Goal: Transaction & Acquisition: Purchase product/service

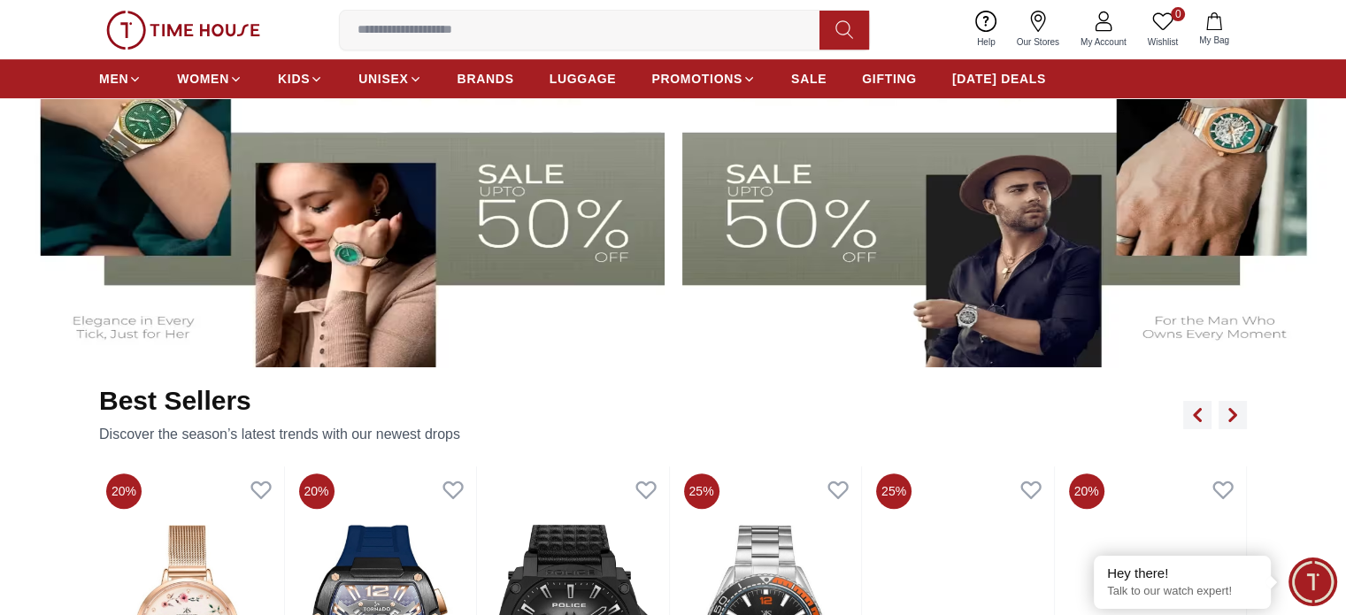
scroll to position [737, 0]
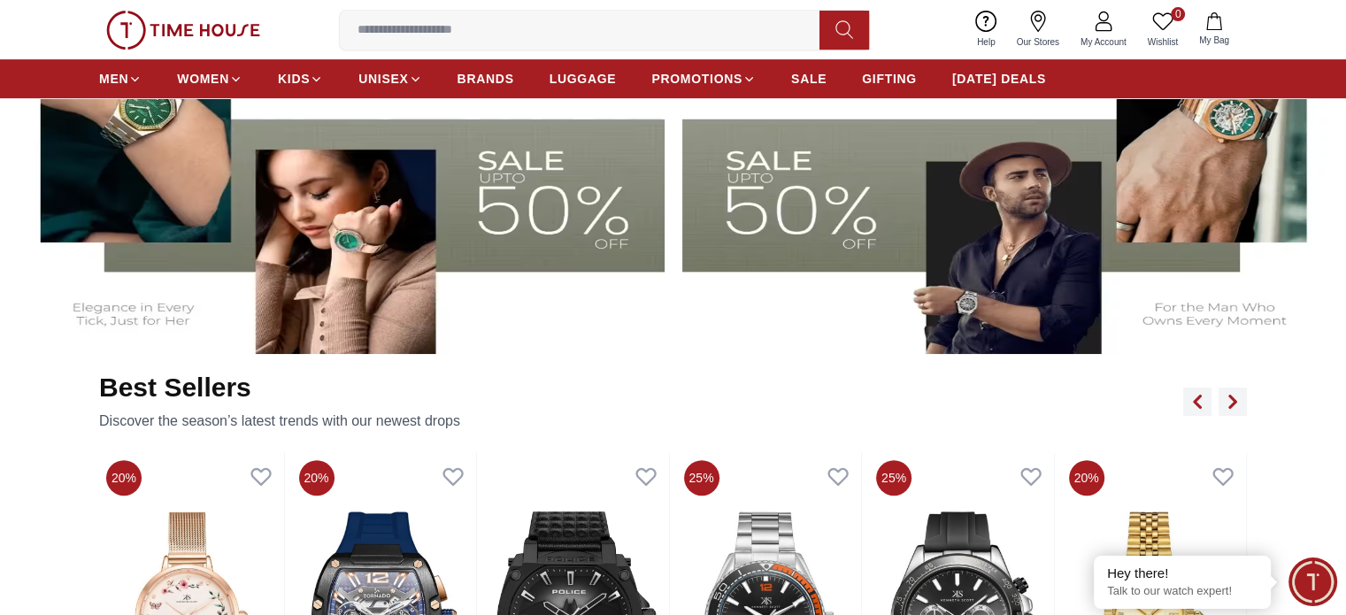
click at [507, 197] on img at bounding box center [339, 173] width 650 height 361
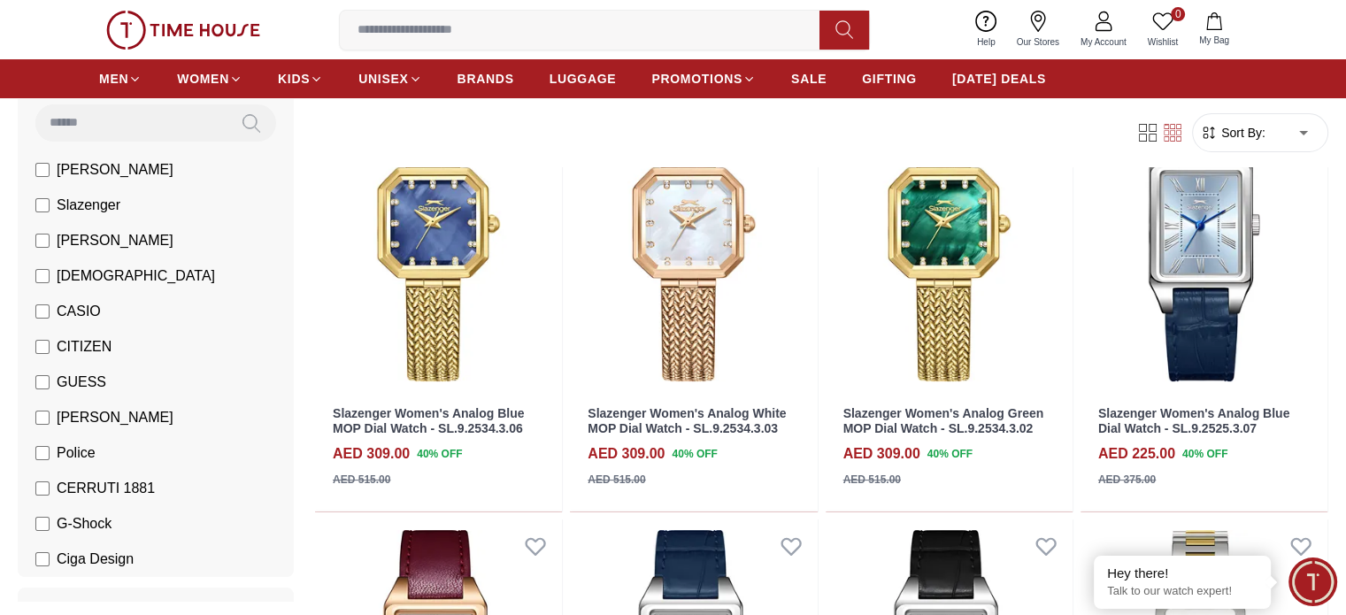
scroll to position [177, 0]
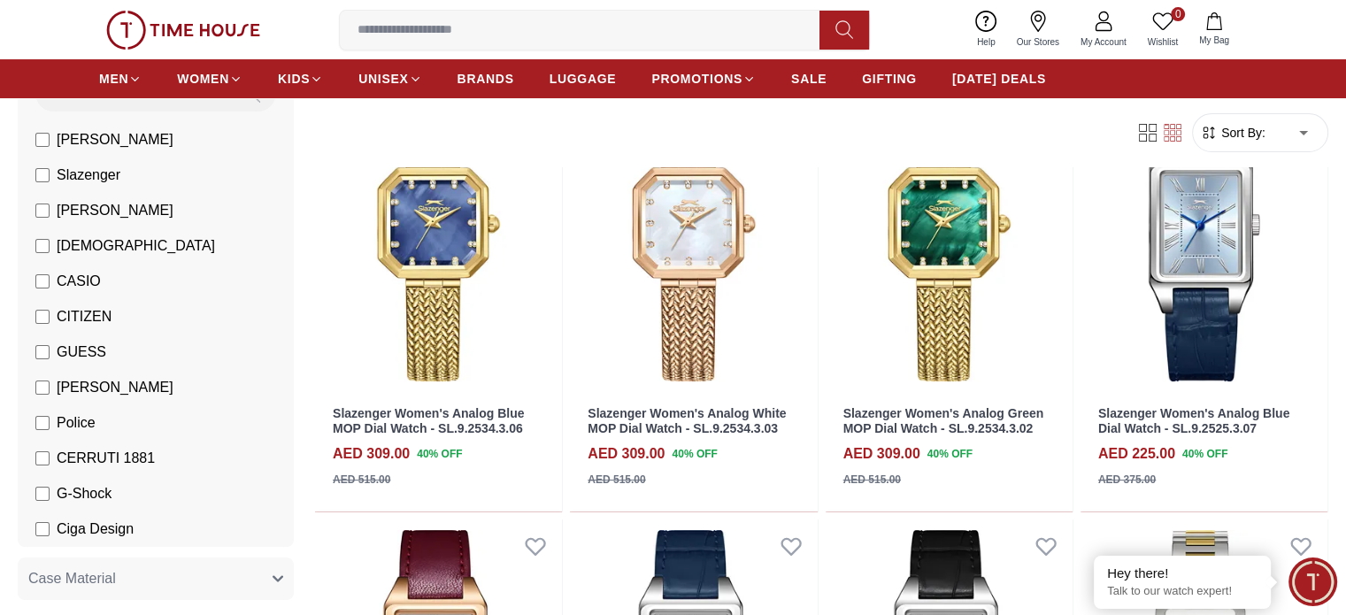
click at [101, 287] on label "CASIO" at bounding box center [67, 281] width 65 height 21
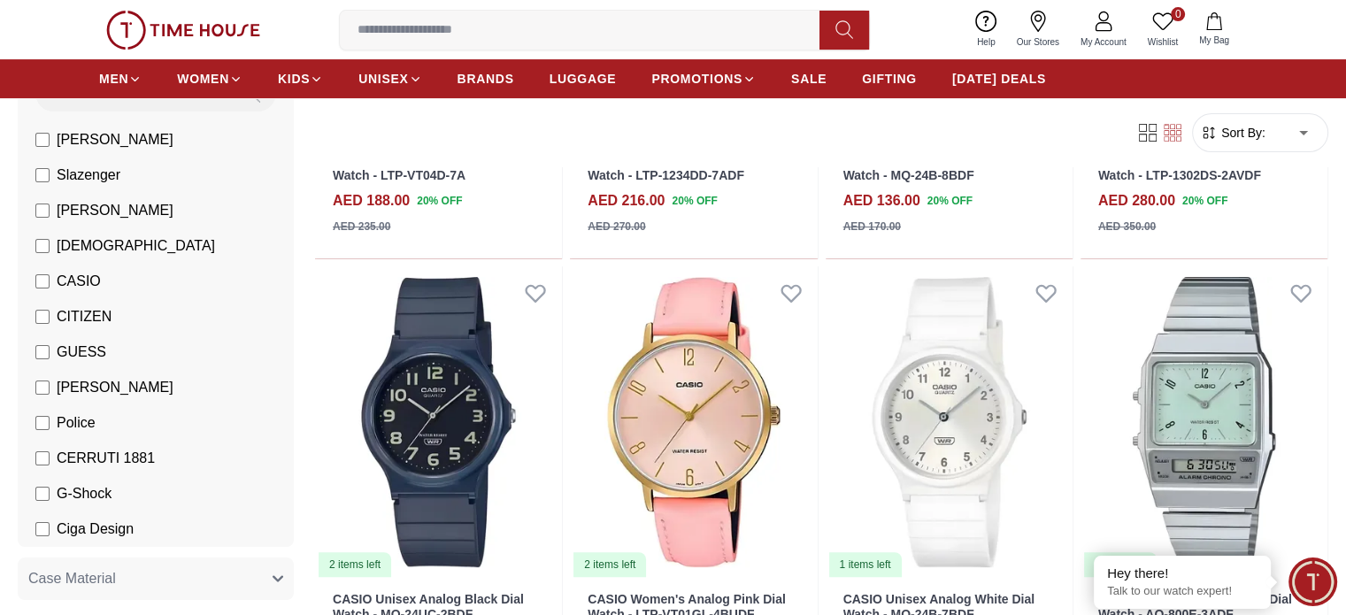
scroll to position [589, 0]
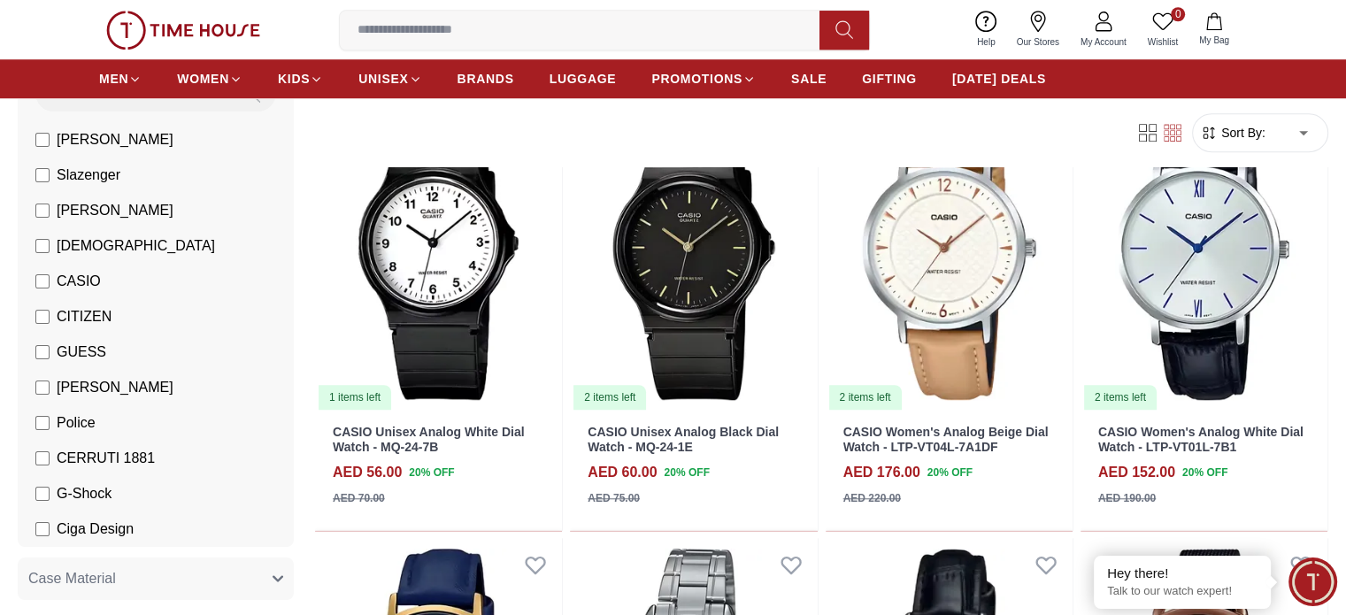
scroll to position [1562, 0]
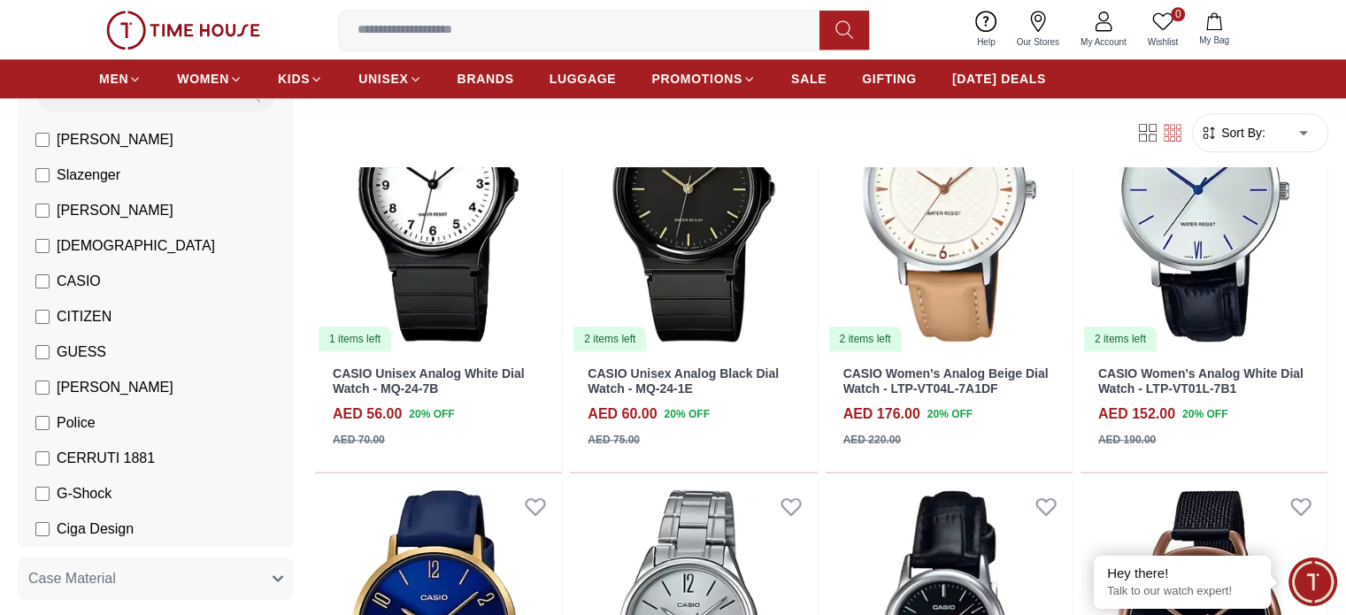
click at [101, 275] on span "CASIO" at bounding box center [79, 281] width 44 height 21
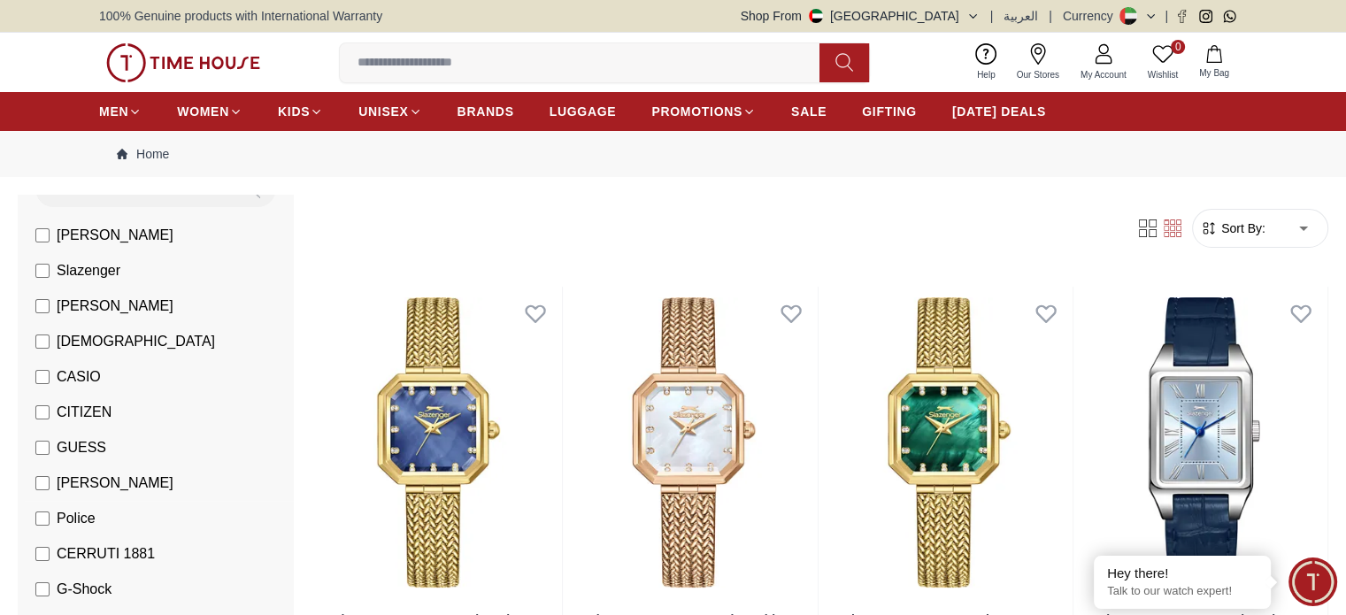
click at [167, 488] on span "[PERSON_NAME]" at bounding box center [115, 482] width 117 height 21
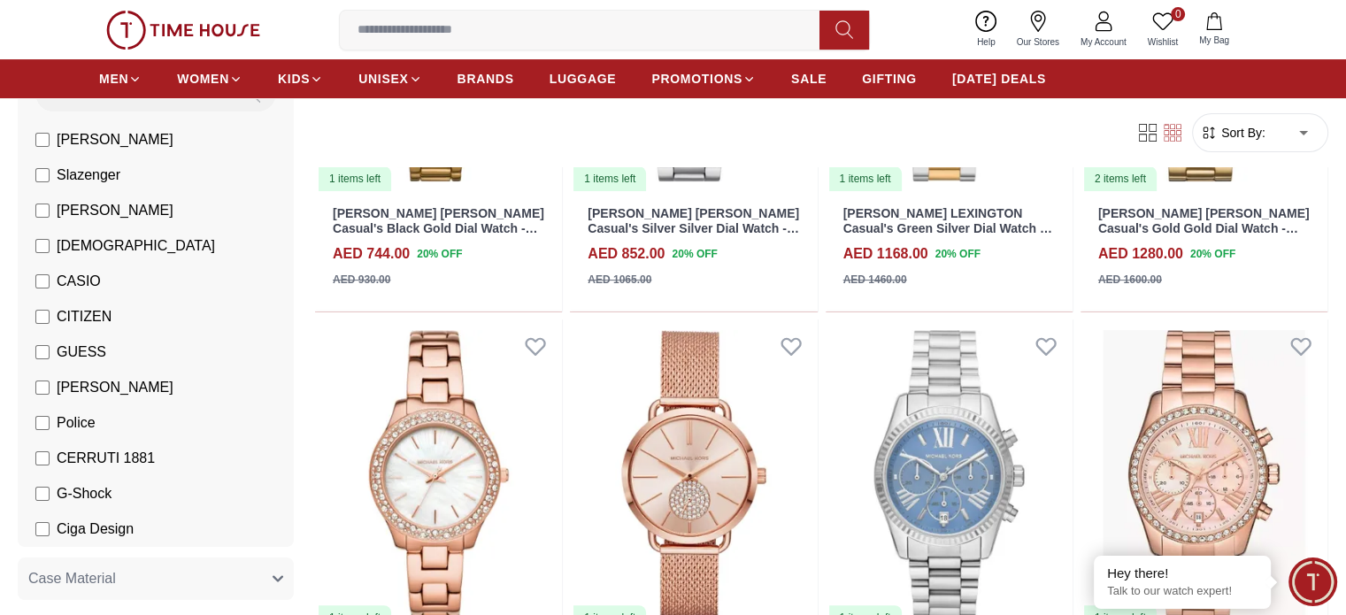
scroll to position [412, 0]
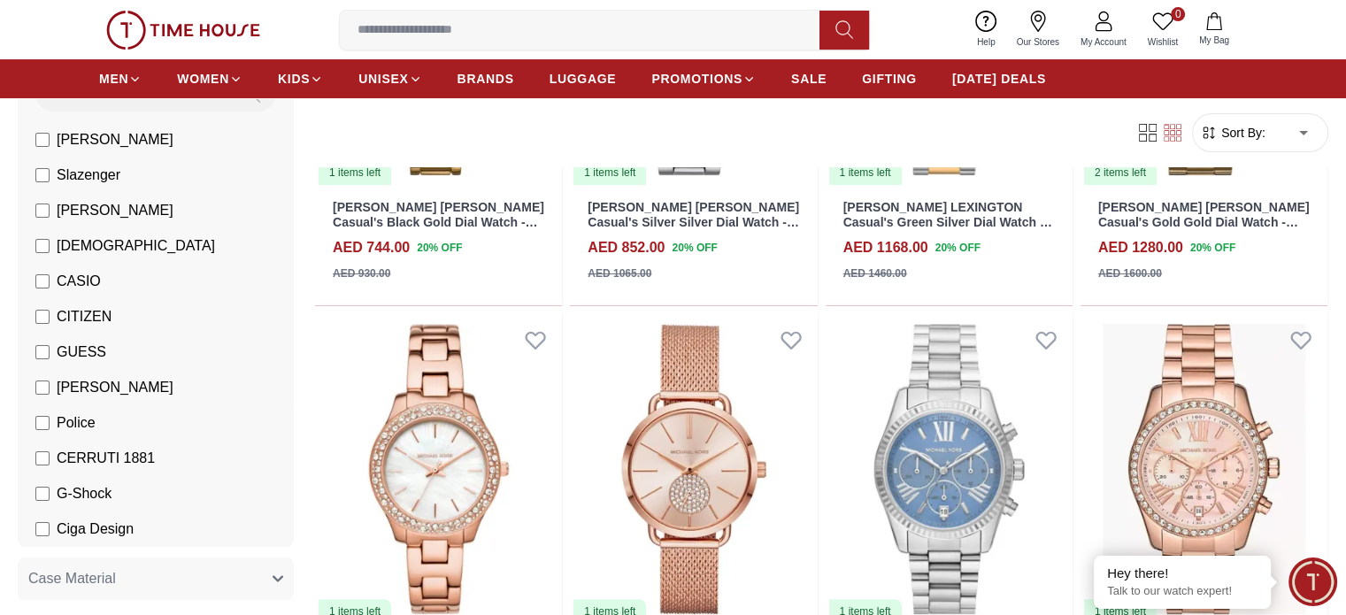
click at [173, 395] on span "[PERSON_NAME]" at bounding box center [115, 387] width 117 height 21
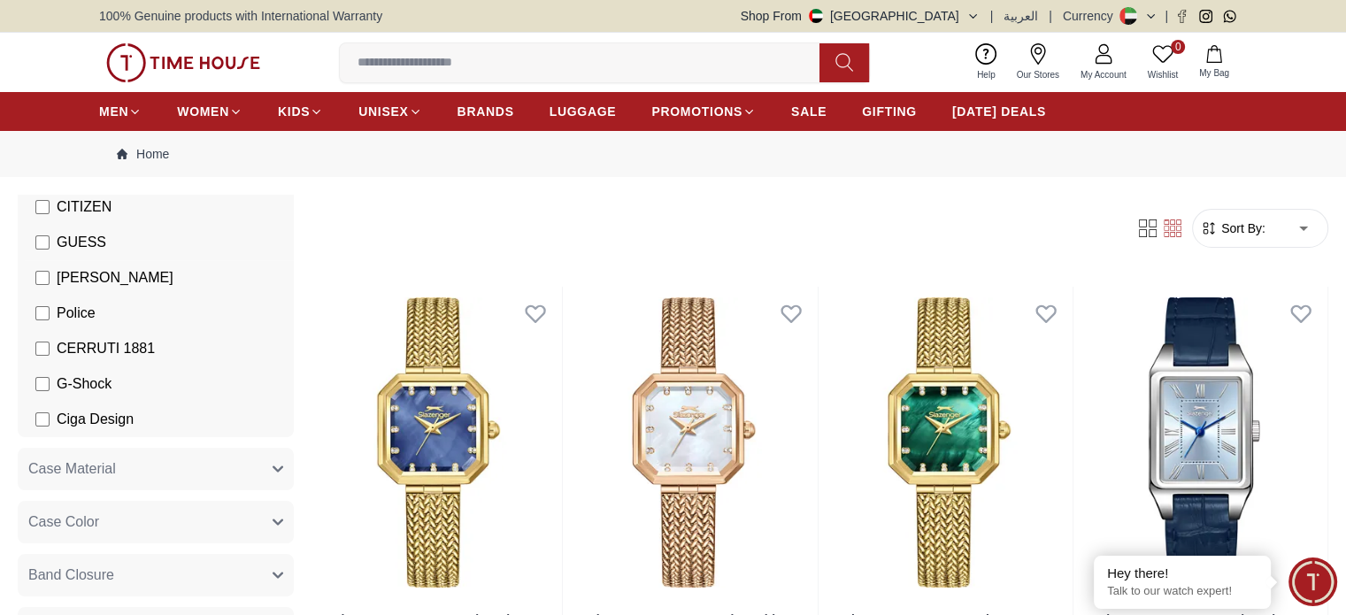
scroll to position [383, 0]
click at [179, 397] on li "G-Shock" at bounding box center [159, 382] width 269 height 35
click at [111, 386] on span "G-Shock" at bounding box center [84, 382] width 55 height 21
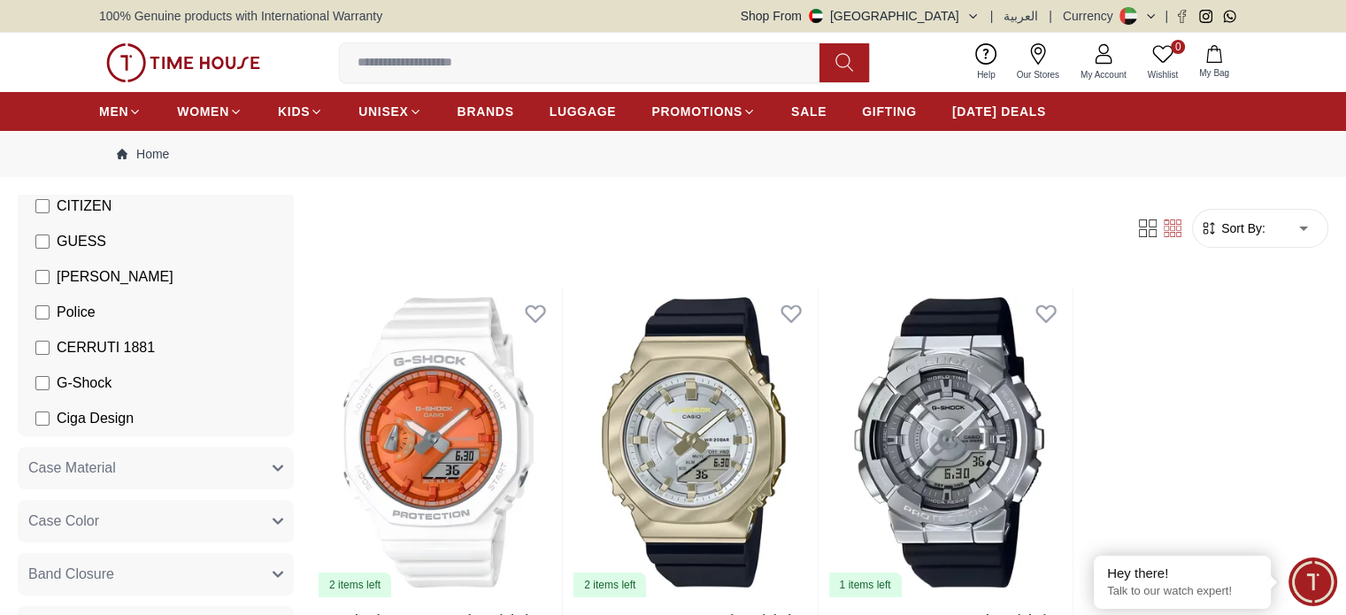
click at [130, 367] on li "G-Shock" at bounding box center [159, 382] width 269 height 35
click at [111, 374] on span "G-Shock" at bounding box center [84, 382] width 55 height 21
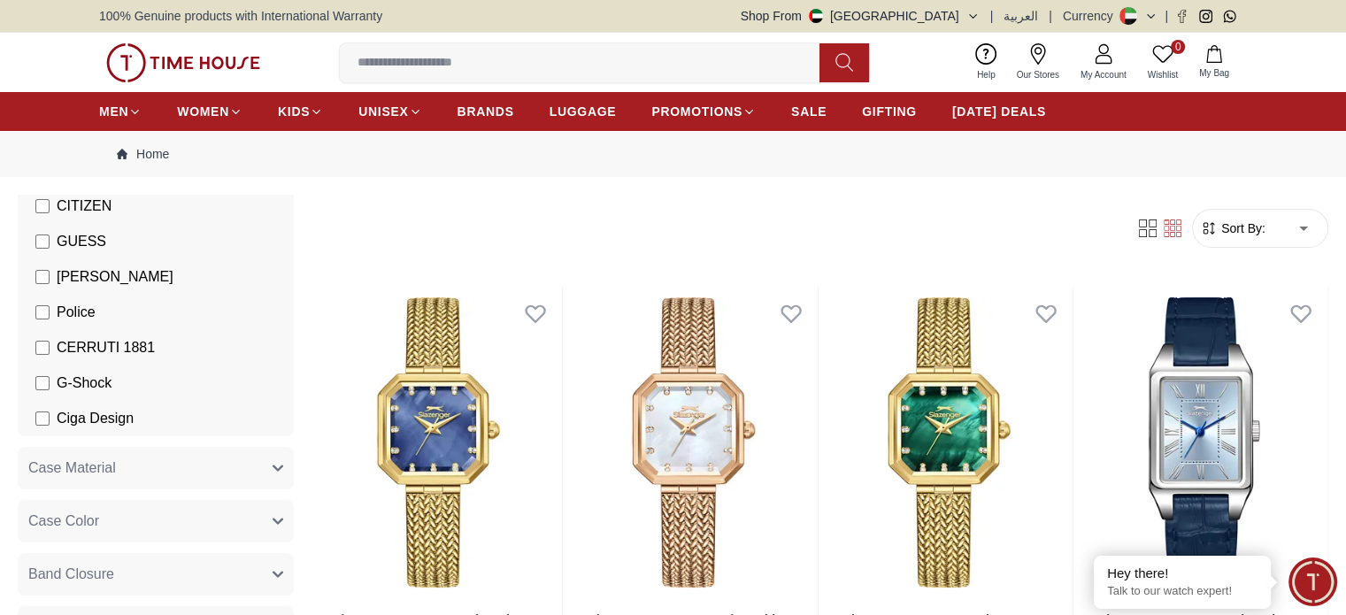
click at [155, 353] on span "CERRUTI 1881" at bounding box center [106, 347] width 98 height 21
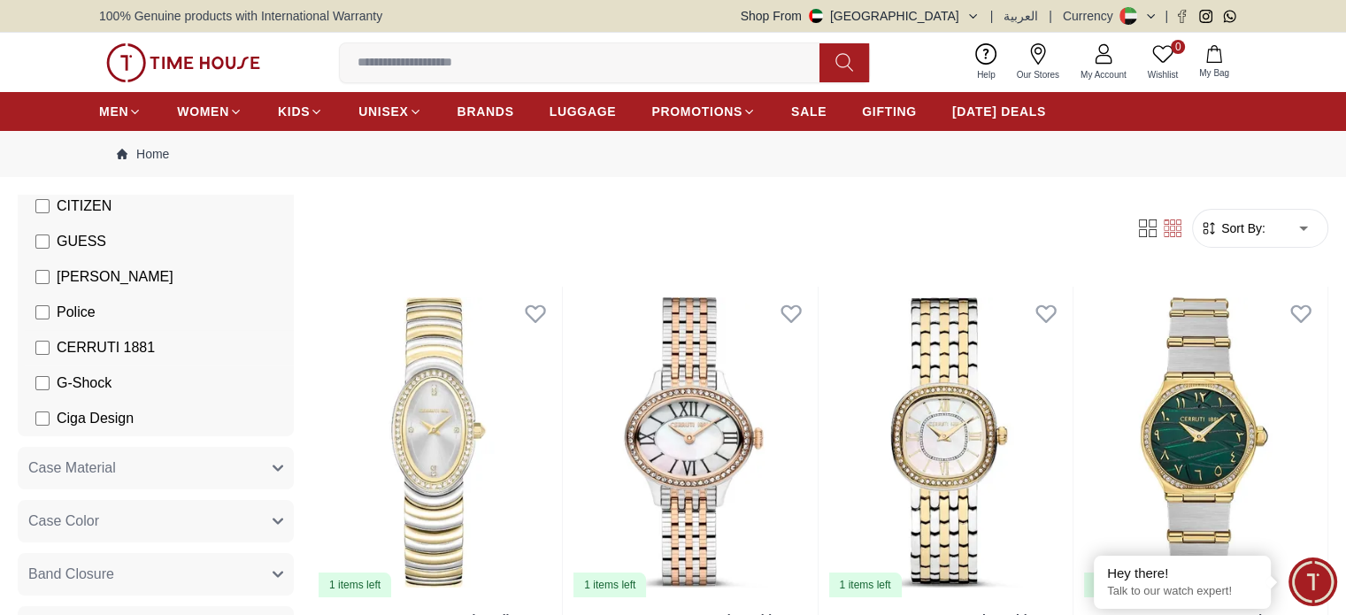
click at [155, 349] on span "CERRUTI 1881" at bounding box center [106, 347] width 98 height 21
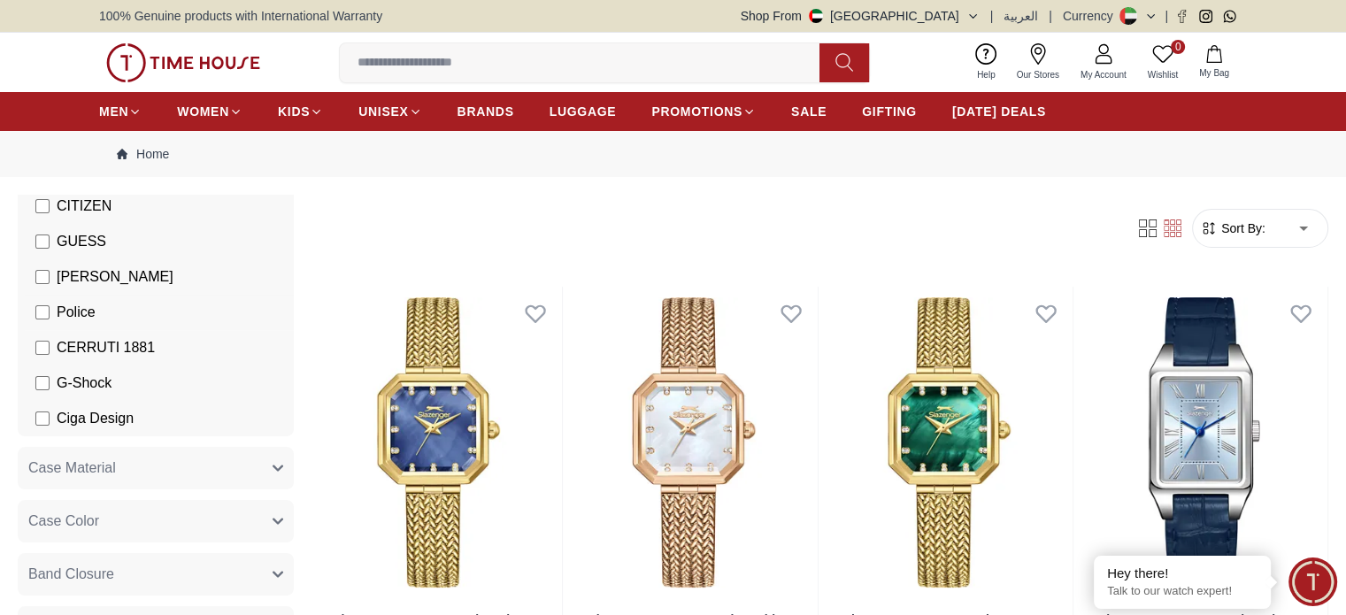
click at [96, 319] on span "Police" at bounding box center [76, 312] width 39 height 21
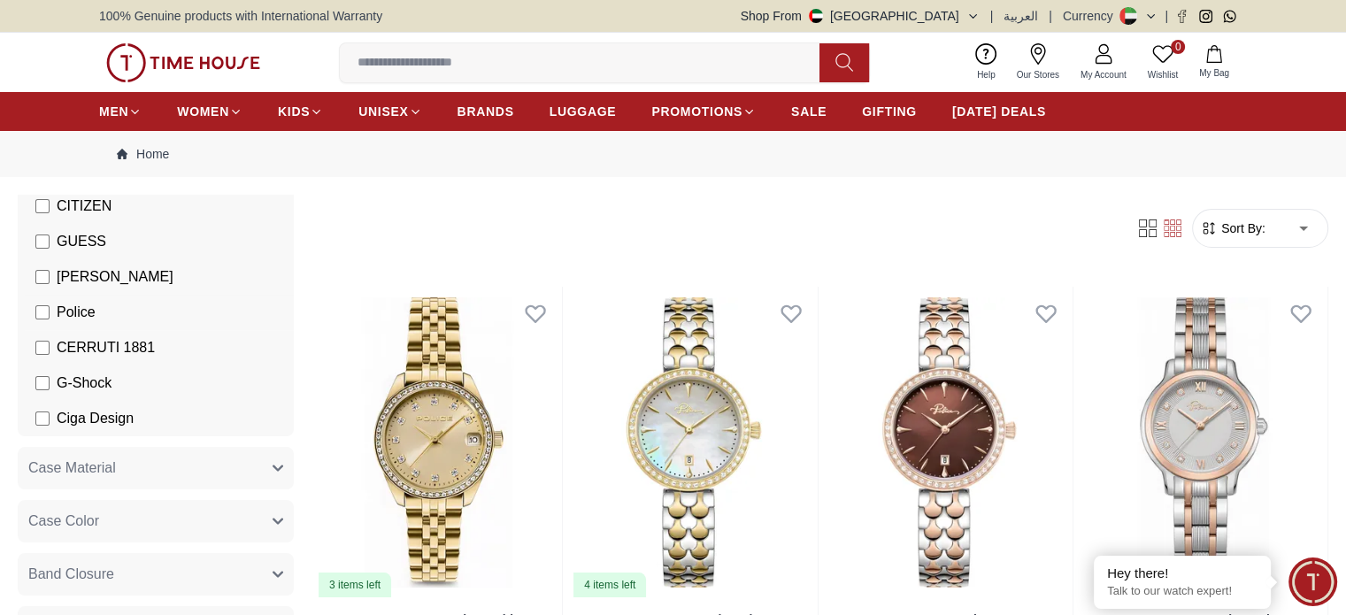
click at [96, 318] on span "Police" at bounding box center [76, 312] width 39 height 21
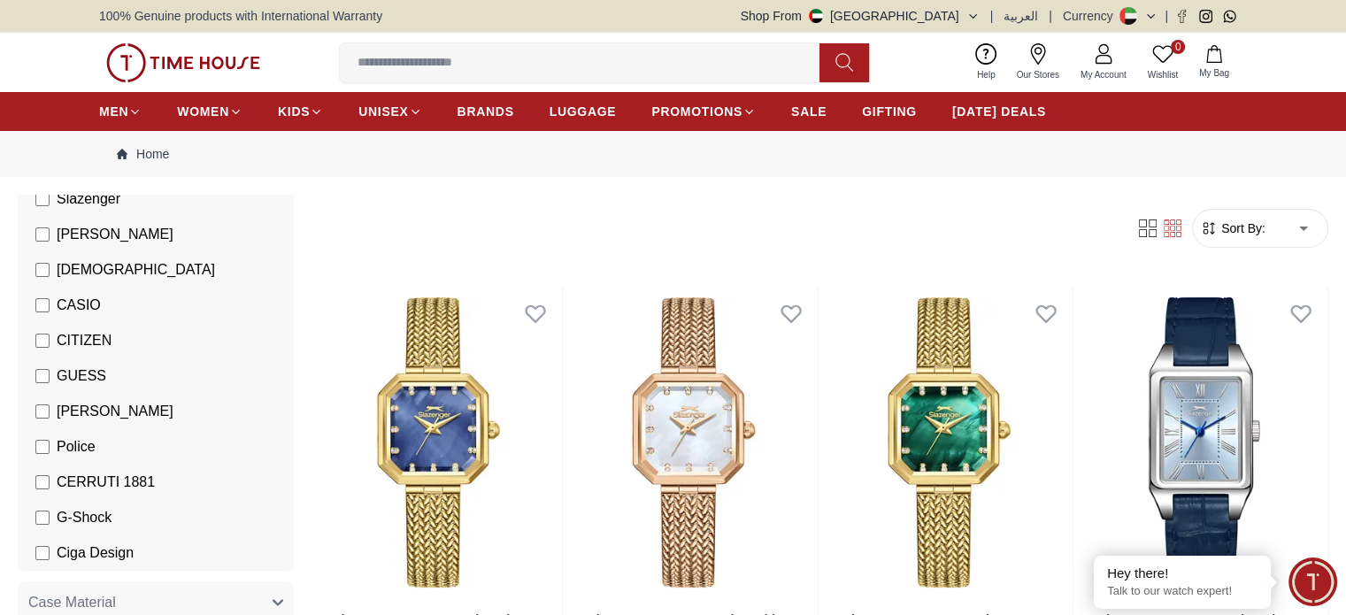
scroll to position [235, 0]
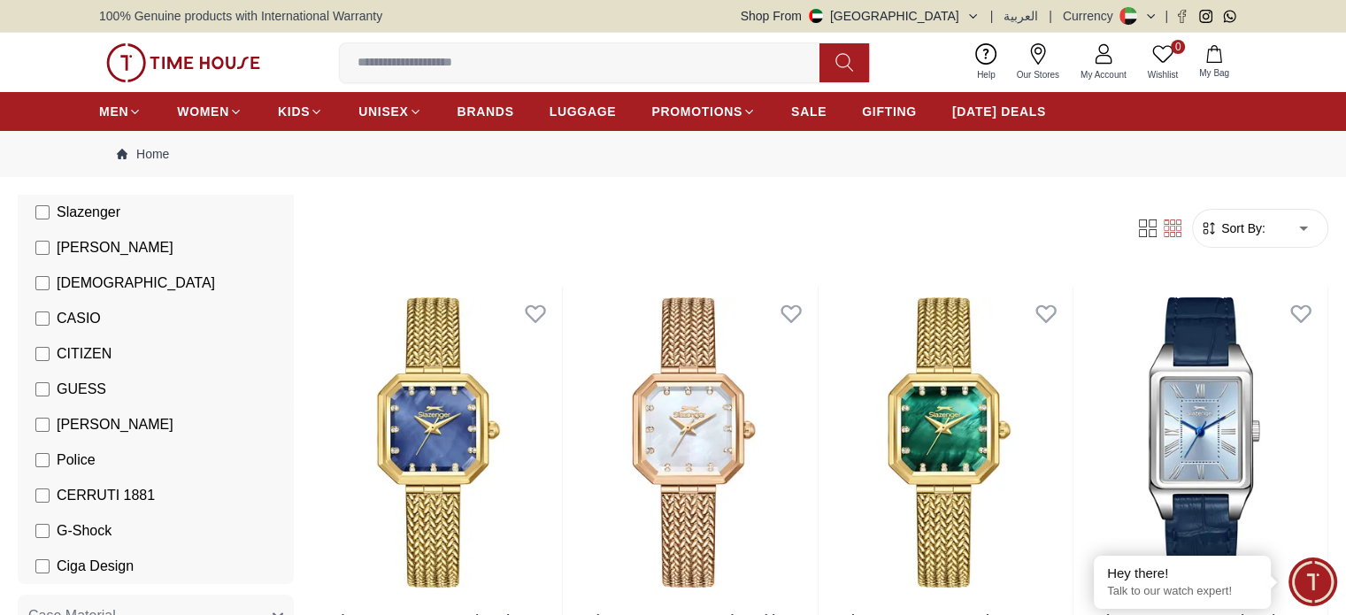
click at [106, 379] on span "GUESS" at bounding box center [82, 389] width 50 height 21
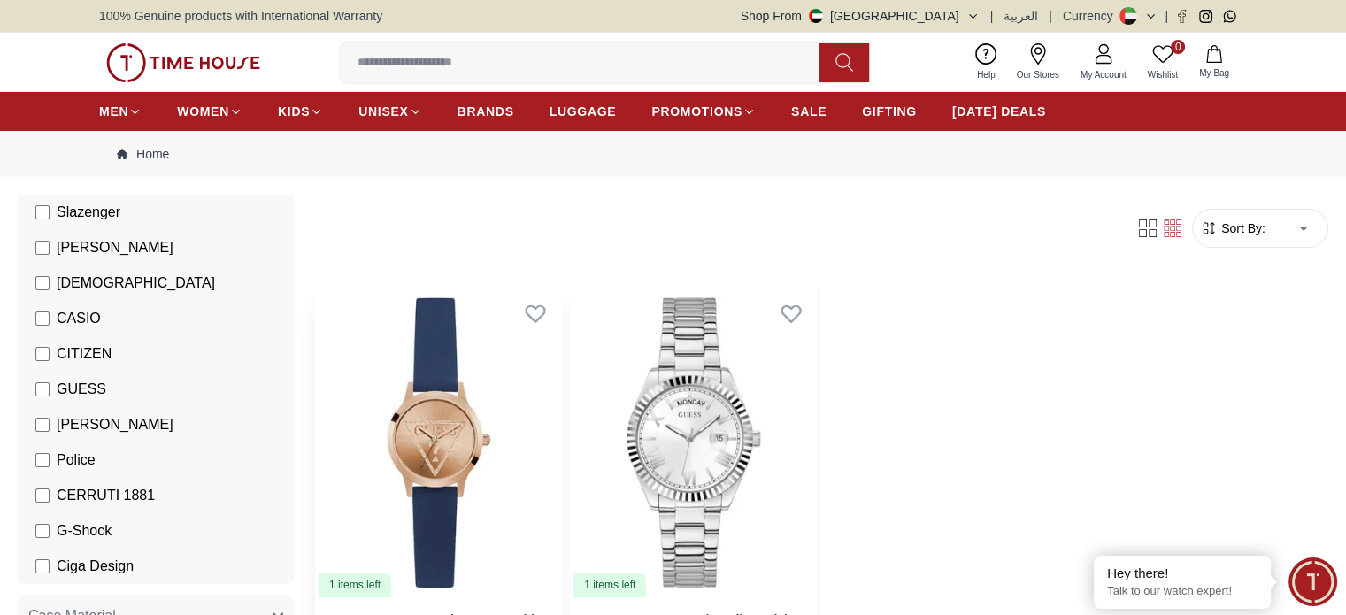
click at [407, 394] on img at bounding box center [438, 442] width 247 height 311
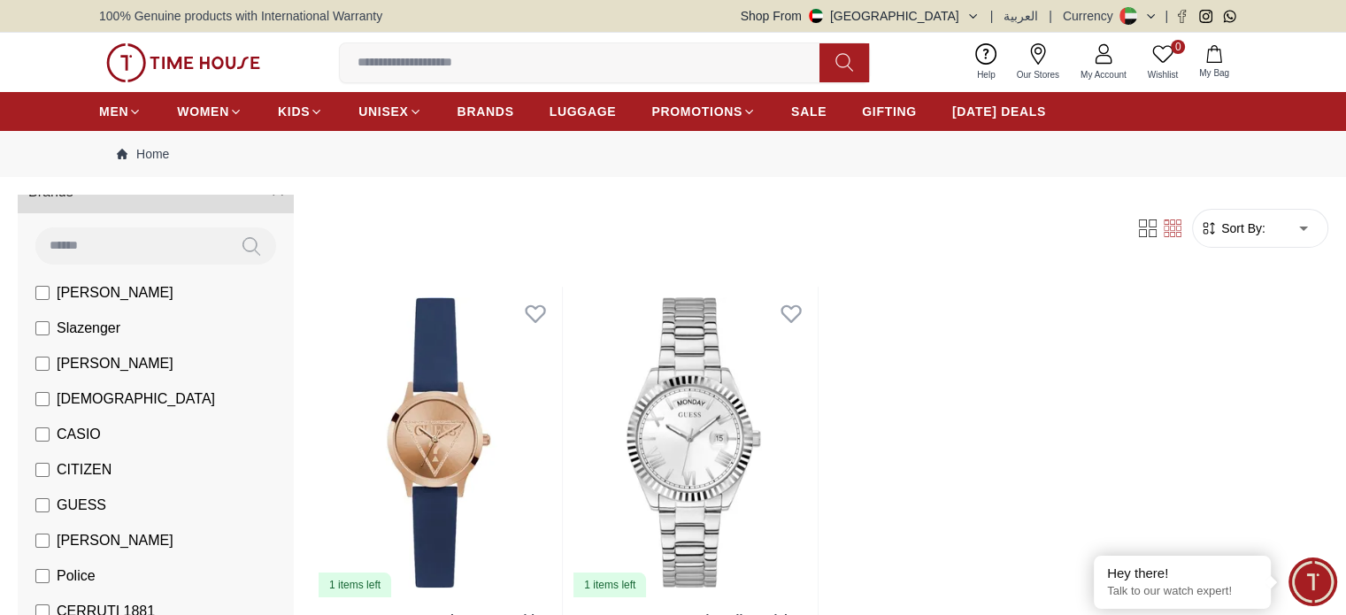
scroll to position [177, 0]
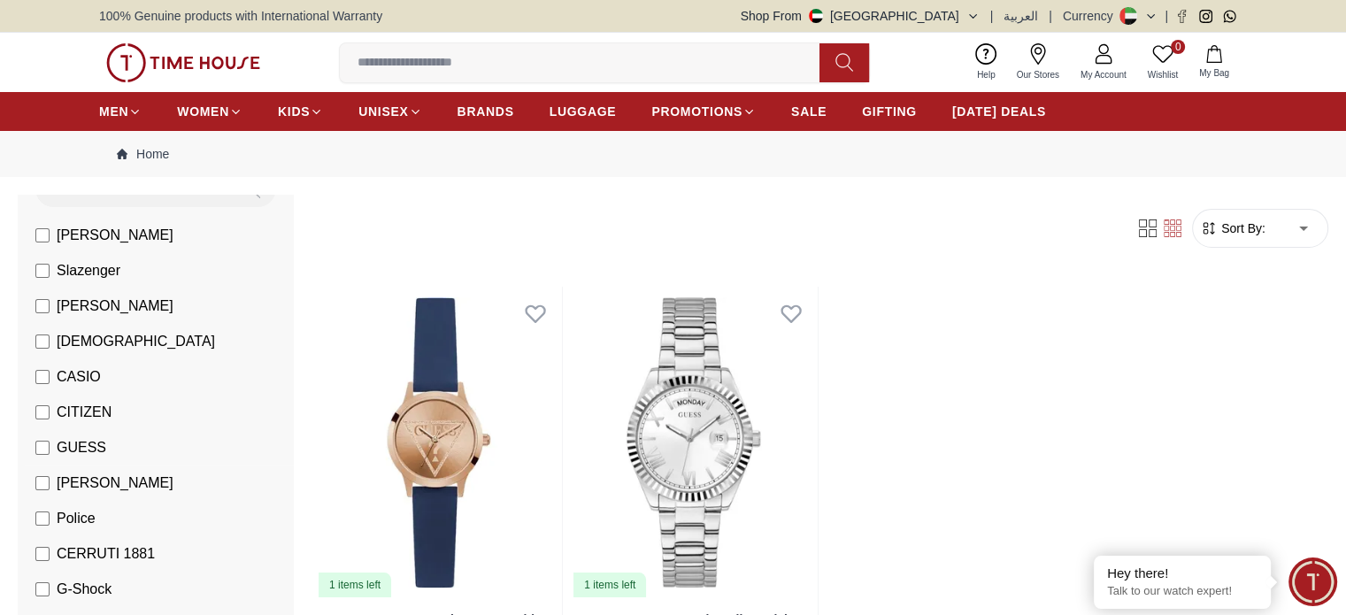
click at [106, 454] on span "GUESS" at bounding box center [82, 447] width 50 height 21
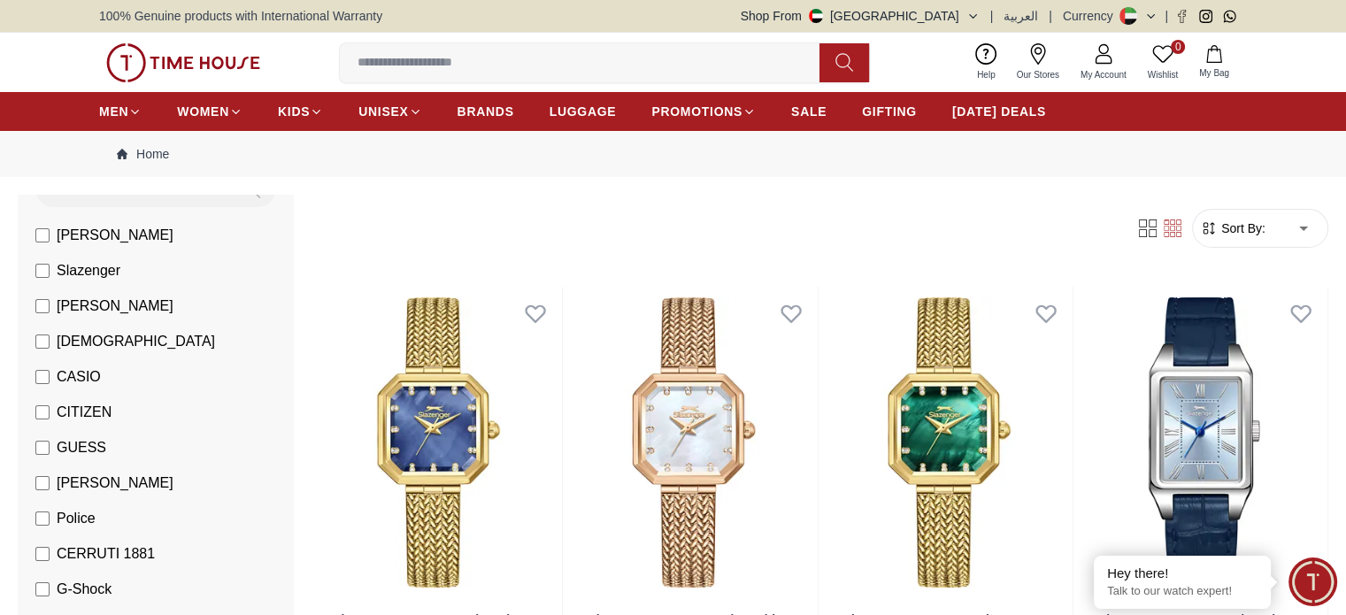
click at [111, 410] on span "CITIZEN" at bounding box center [84, 412] width 55 height 21
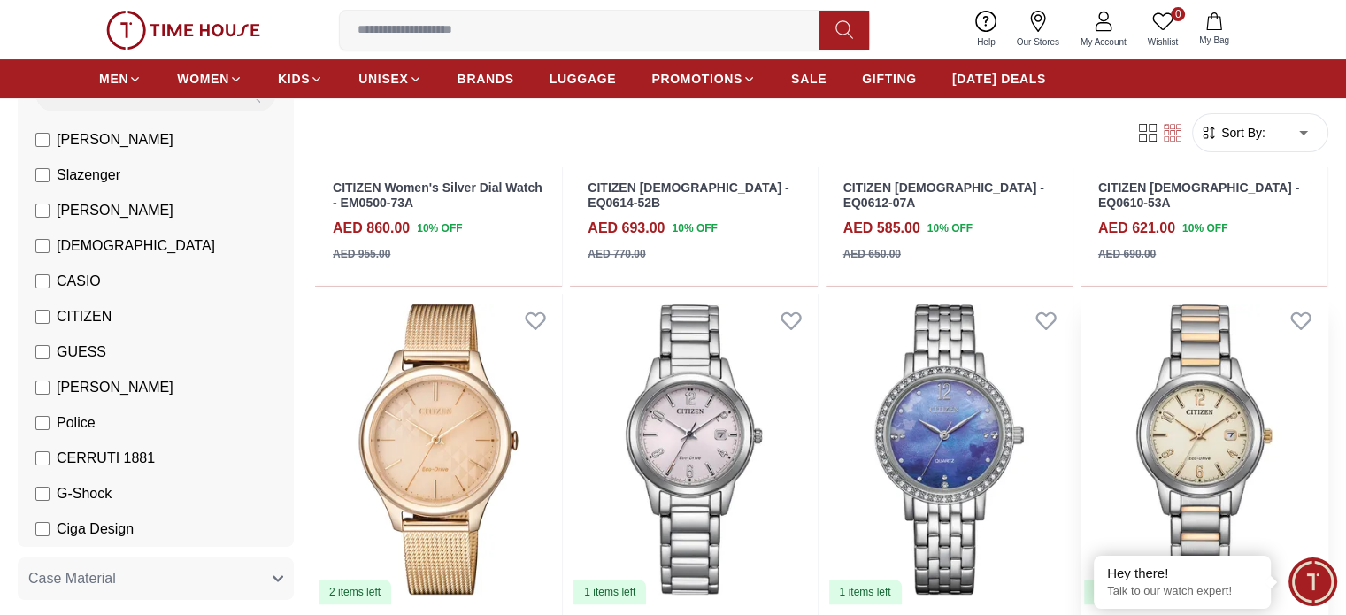
scroll to position [472, 0]
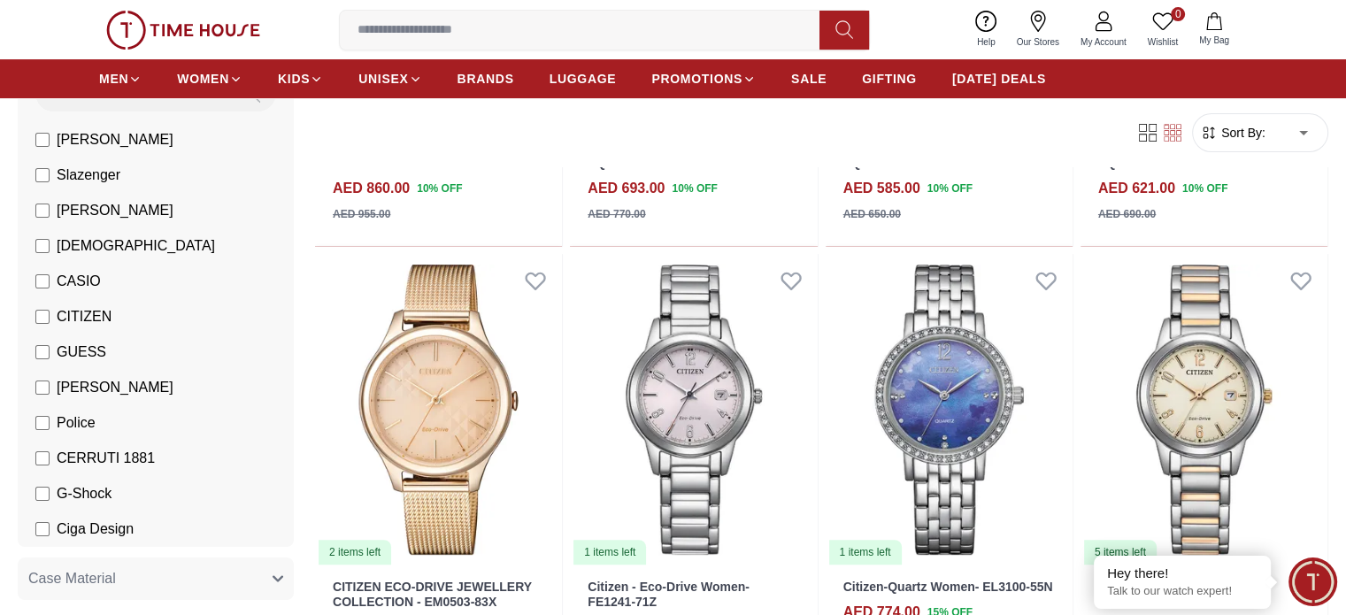
click at [101, 282] on span "CASIO" at bounding box center [79, 281] width 44 height 21
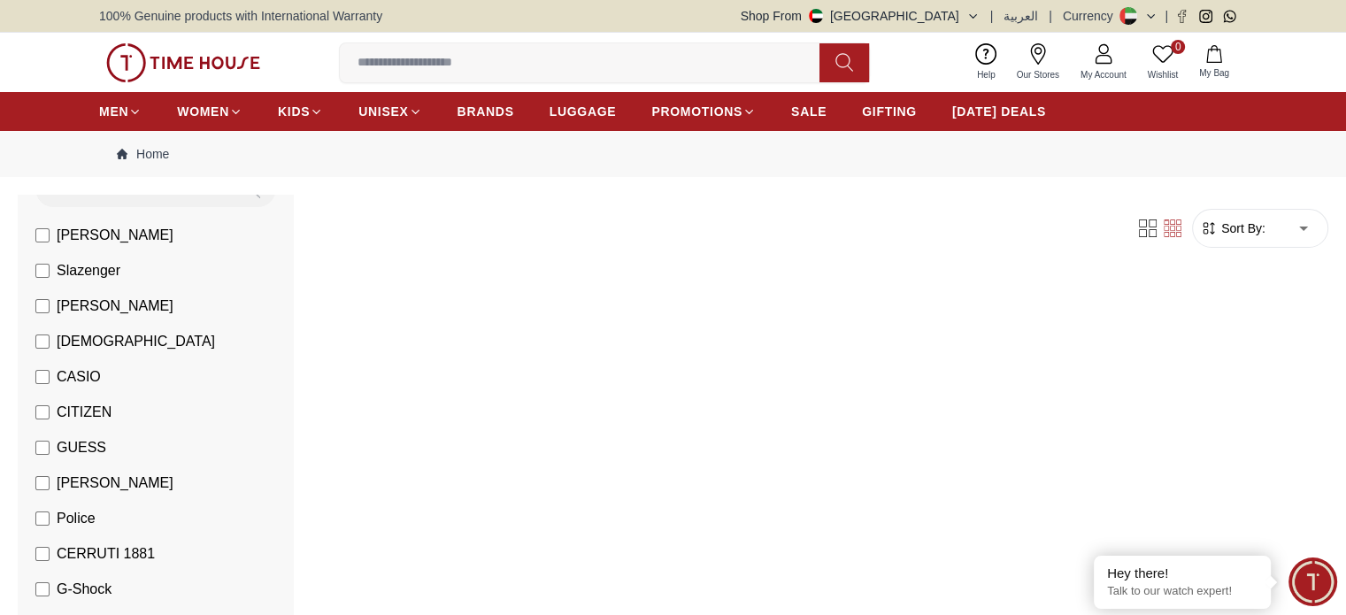
click at [152, 321] on li "[PERSON_NAME]" at bounding box center [159, 305] width 269 height 35
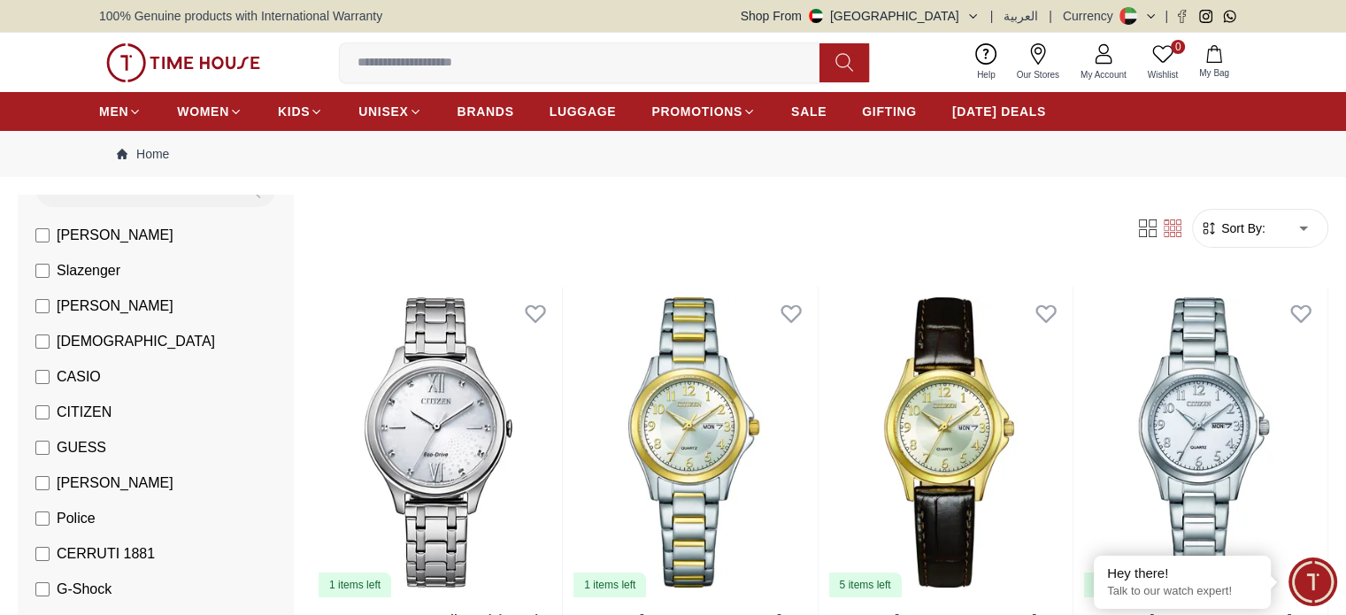
click at [180, 395] on li "CITIZEN" at bounding box center [159, 412] width 269 height 35
click at [111, 416] on span "CITIZEN" at bounding box center [84, 412] width 55 height 21
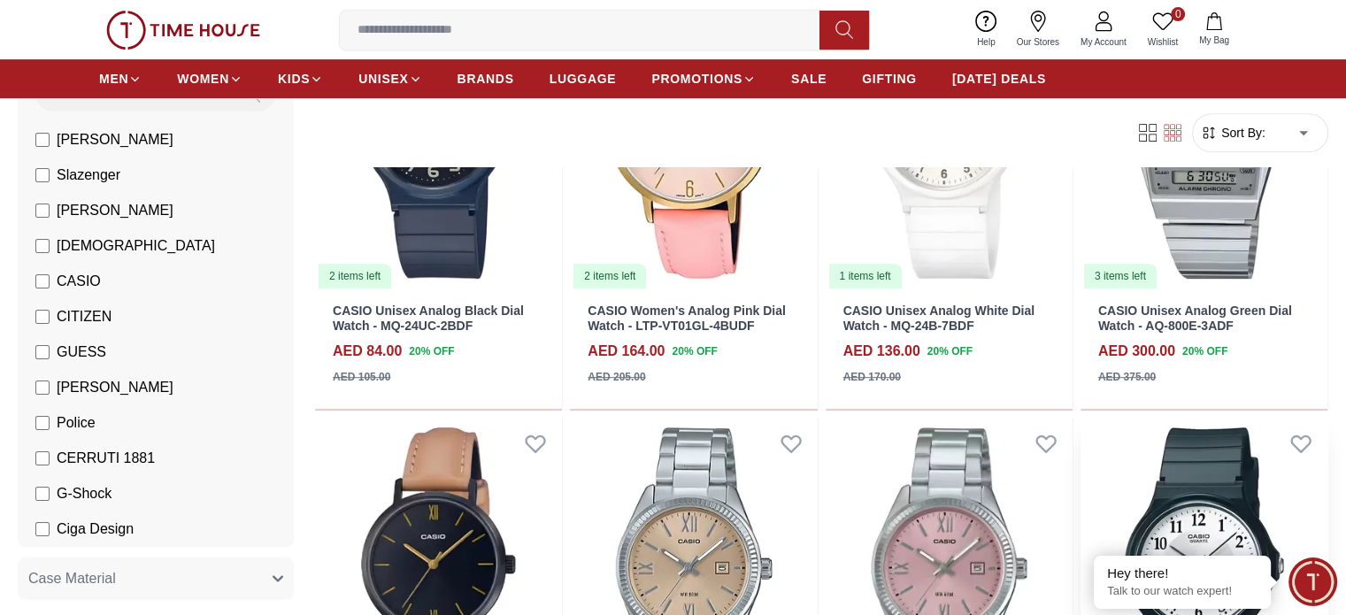
scroll to position [796, 0]
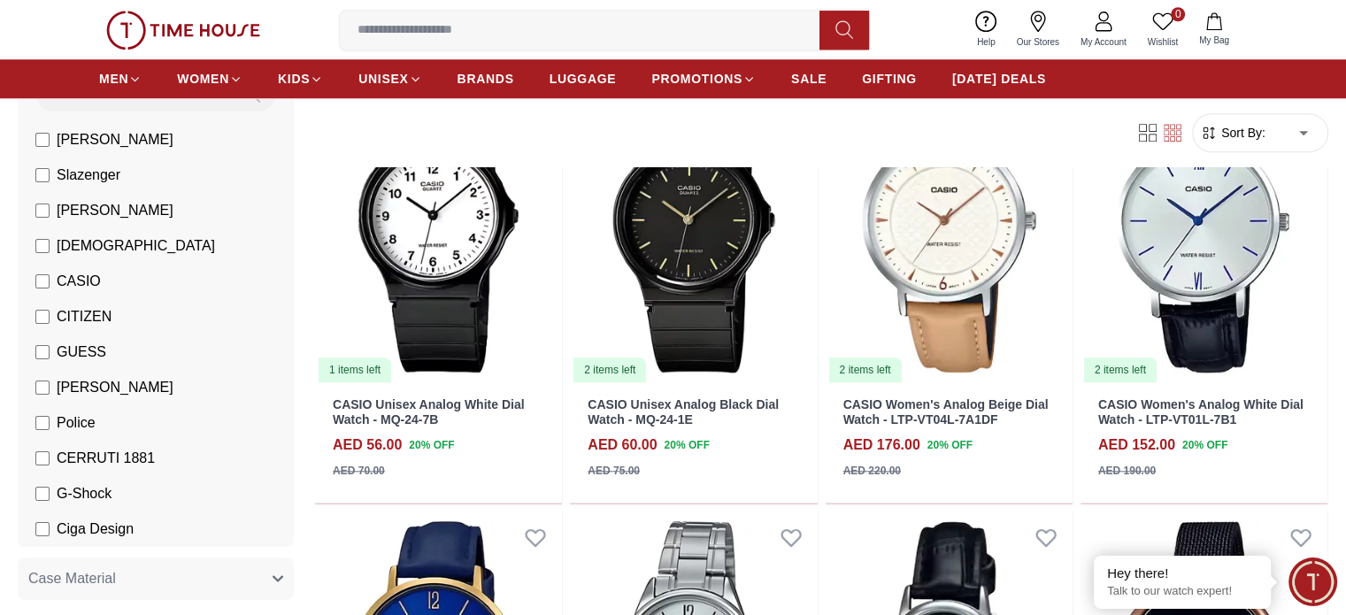
scroll to position [1562, 0]
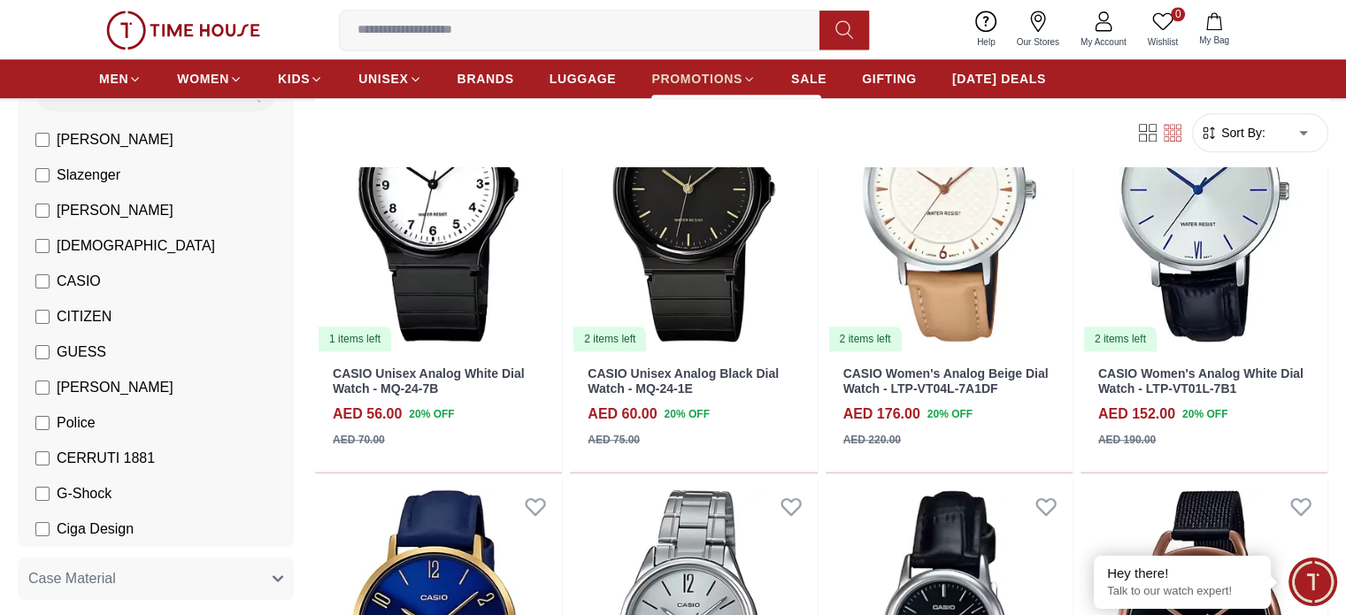
click at [682, 75] on span "PROMOTIONS" at bounding box center [696, 79] width 91 height 18
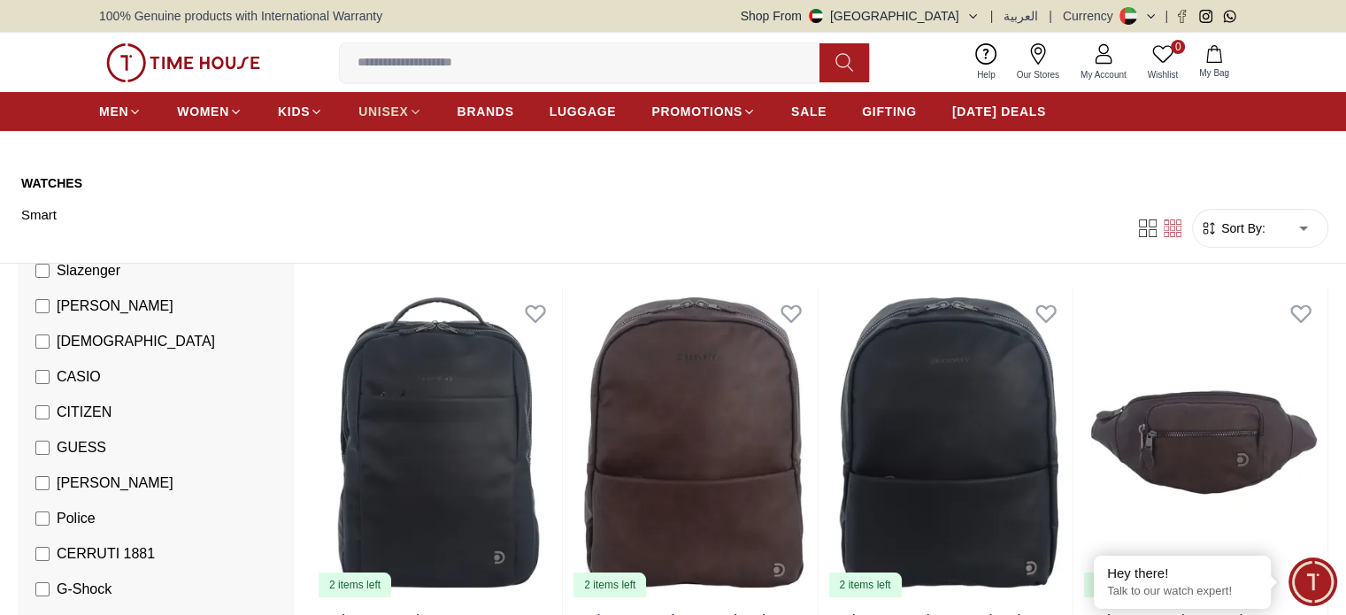
click at [381, 116] on span "UNISEX" at bounding box center [383, 112] width 50 height 18
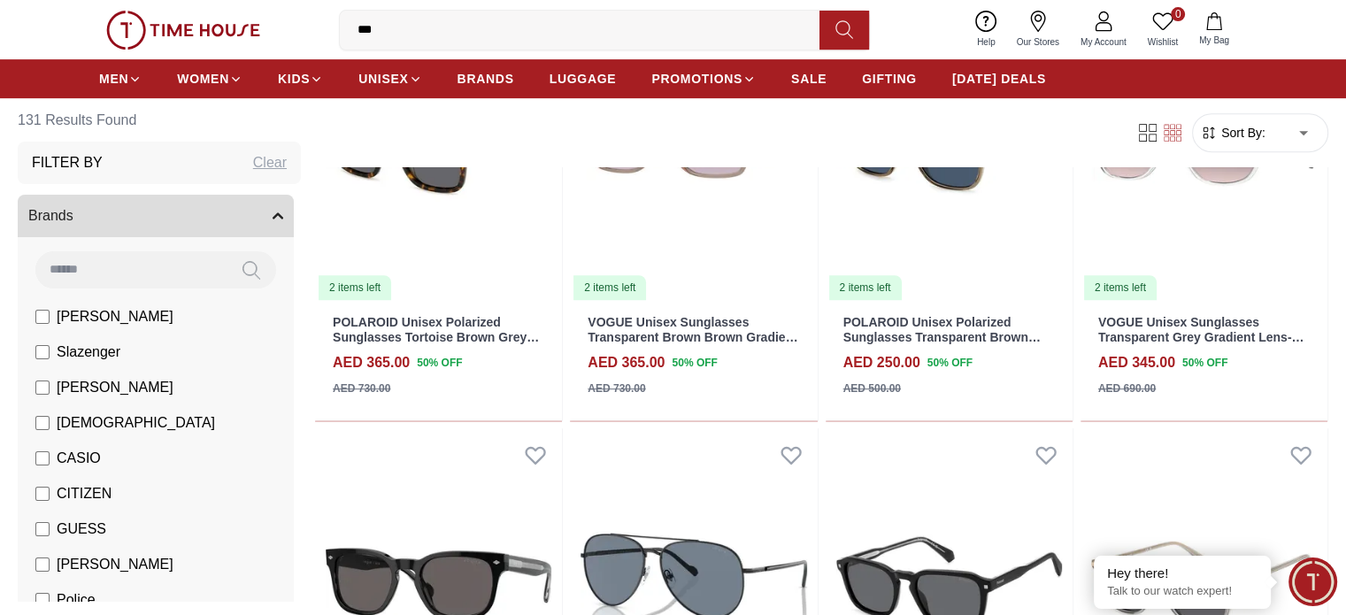
scroll to position [737, 0]
click at [101, 463] on span "CASIO" at bounding box center [79, 458] width 44 height 21
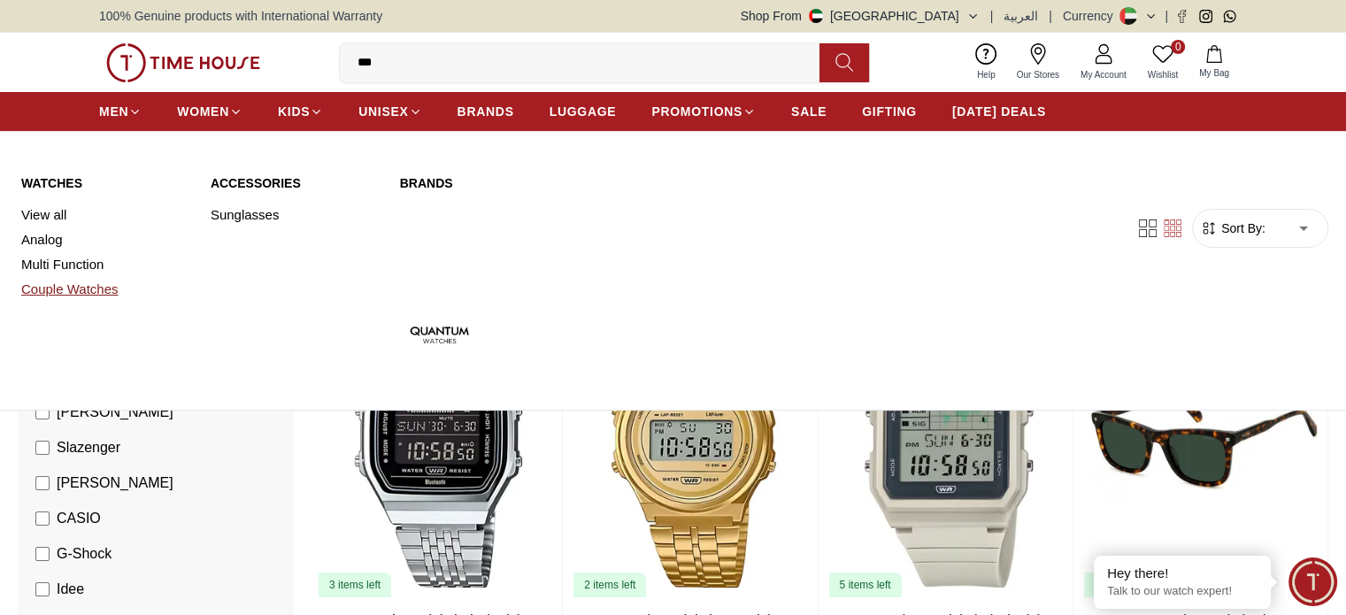
click at [57, 285] on link "Couple Watches" at bounding box center [105, 289] width 168 height 25
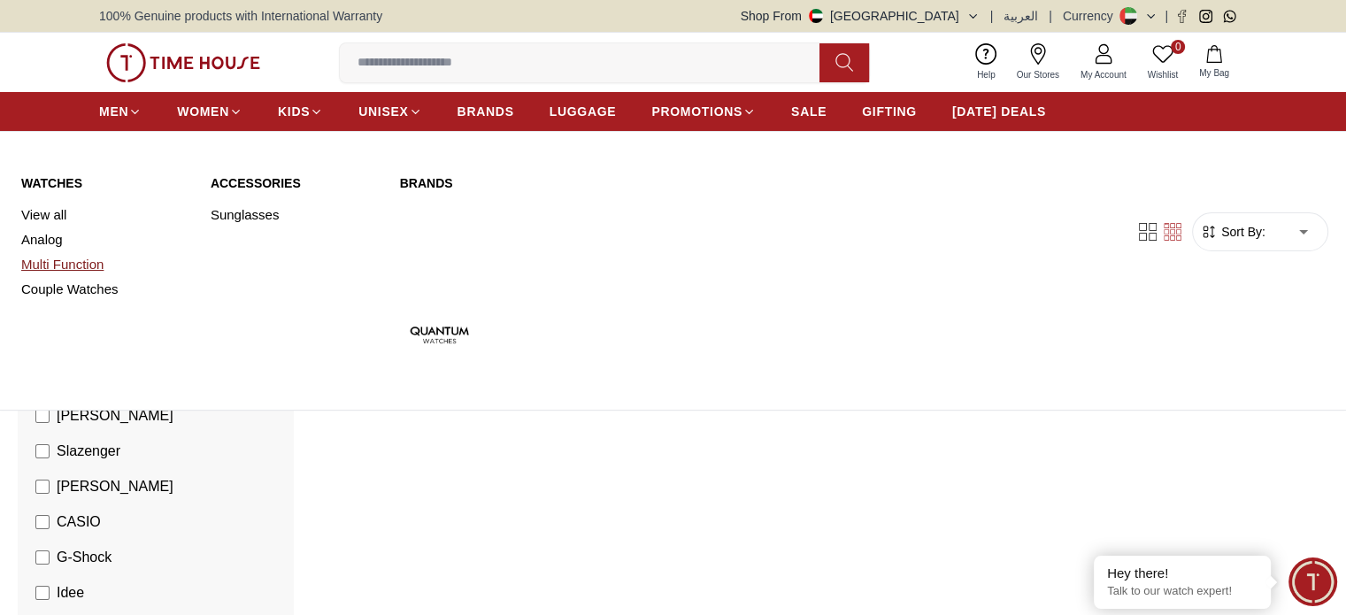
click at [59, 263] on link "Multi Function" at bounding box center [105, 264] width 168 height 25
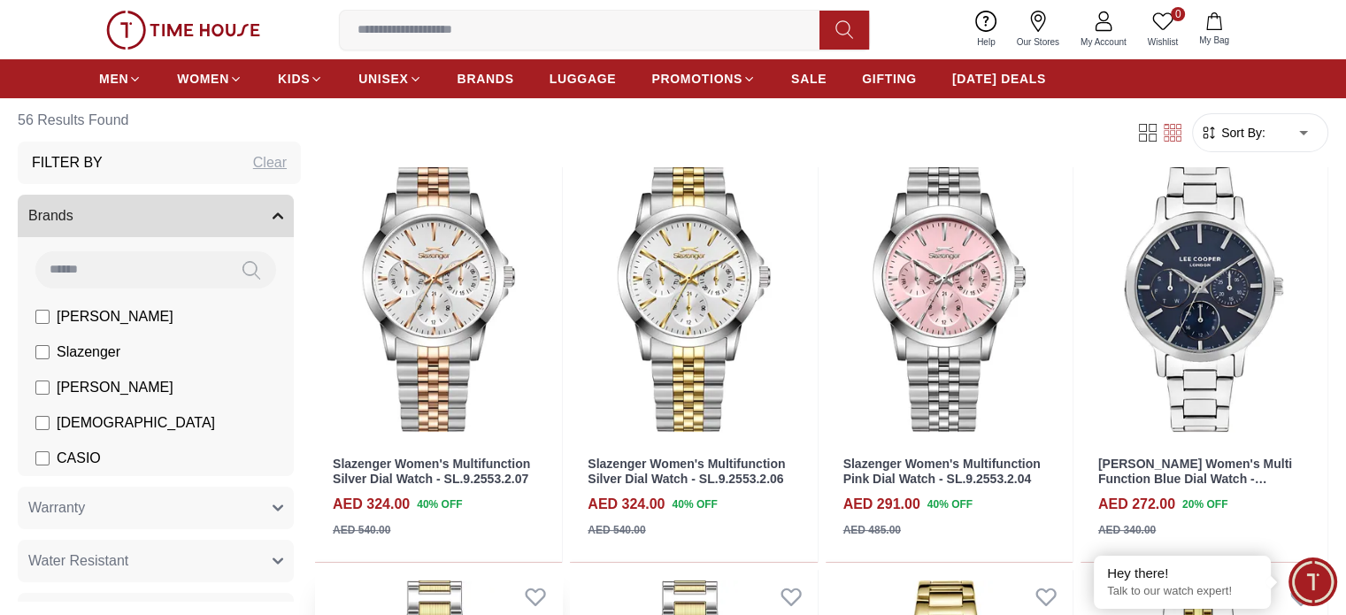
scroll to position [147, 0]
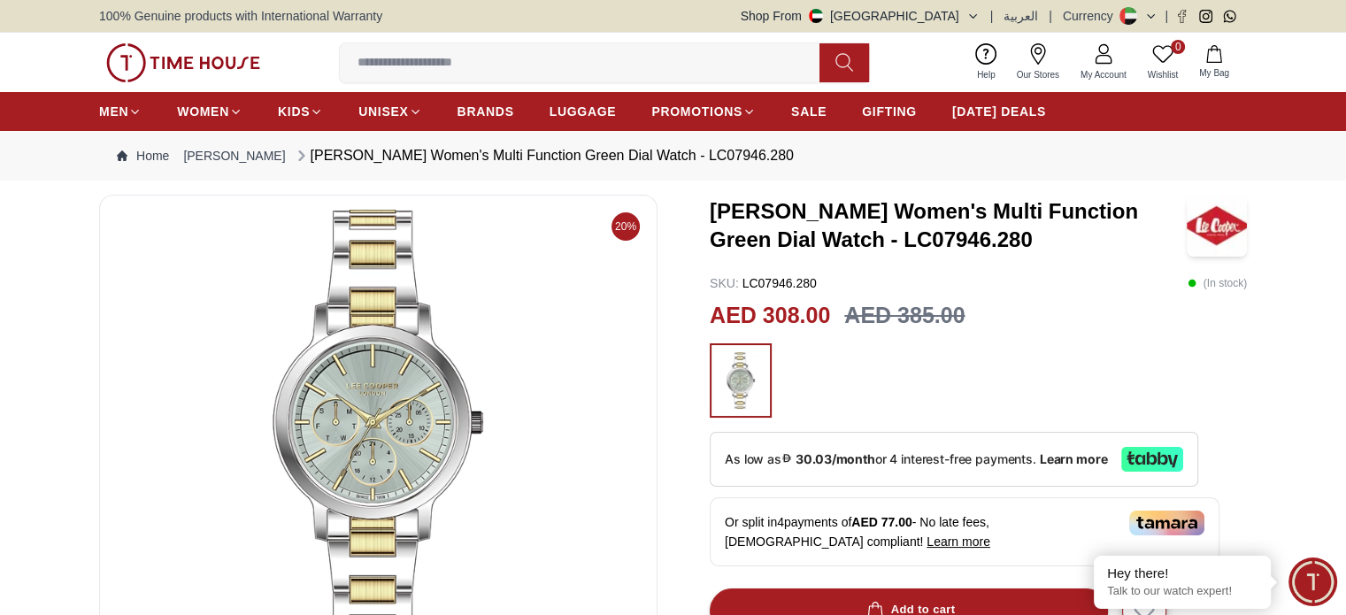
click at [372, 416] on img at bounding box center [378, 422] width 528 height 425
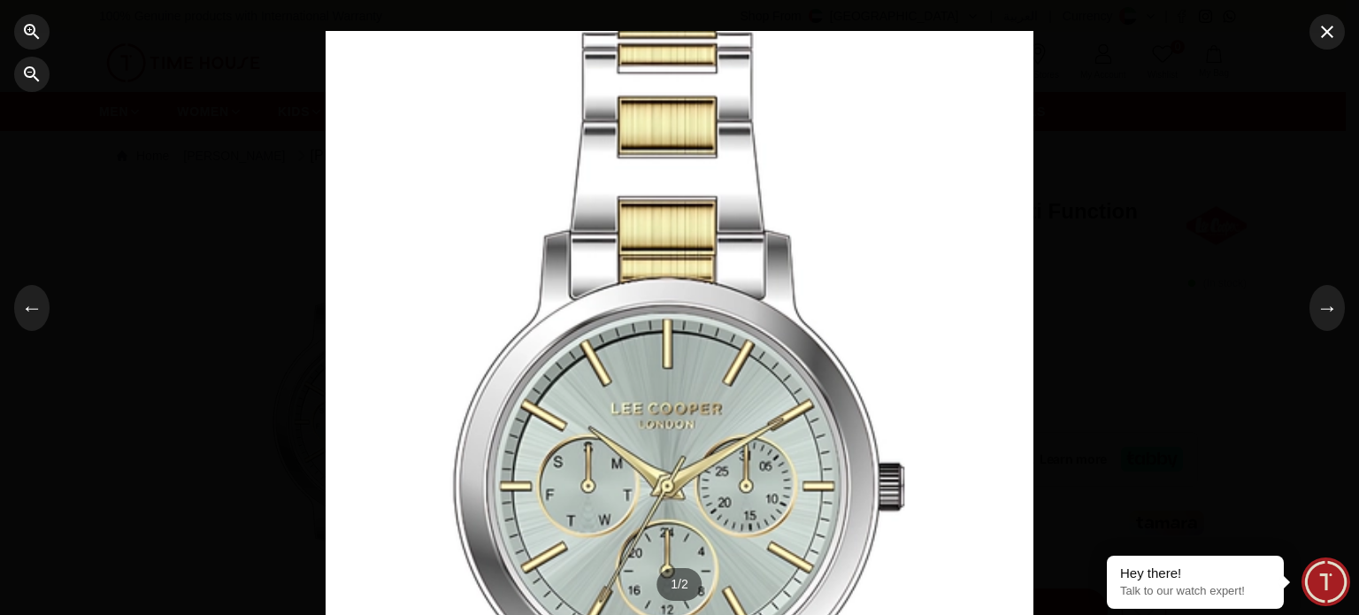
click at [637, 437] on div at bounding box center [680, 308] width 708 height 554
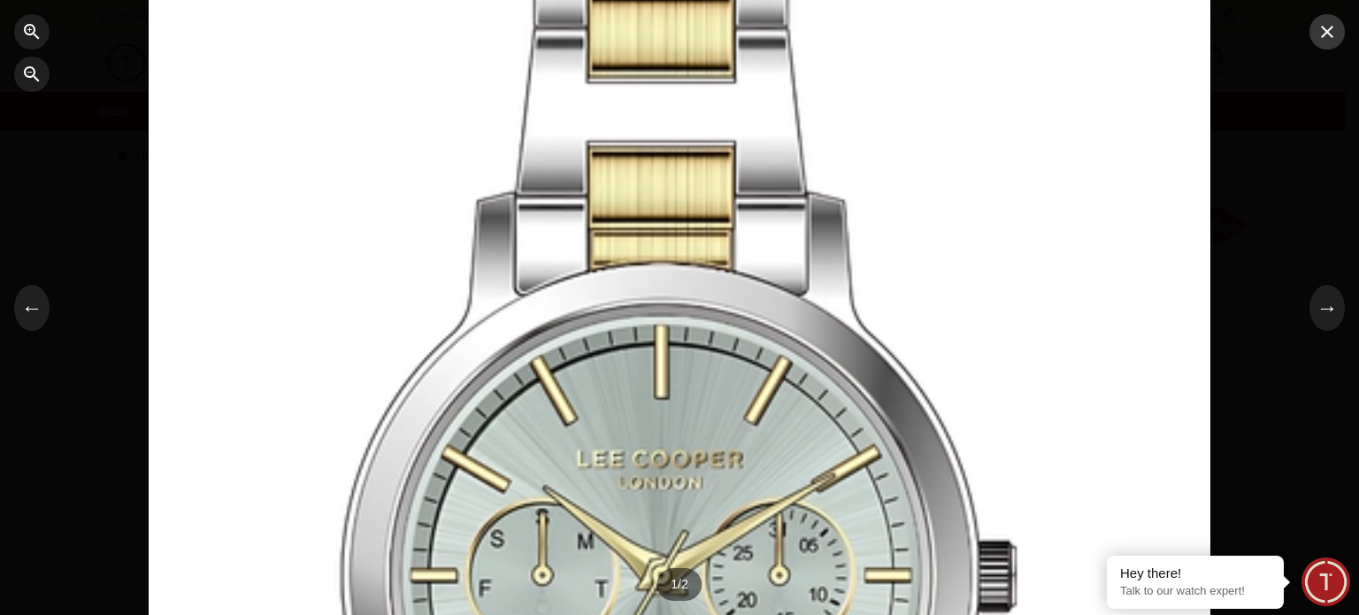
click at [1334, 41] on icon "button" at bounding box center [1326, 31] width 21 height 21
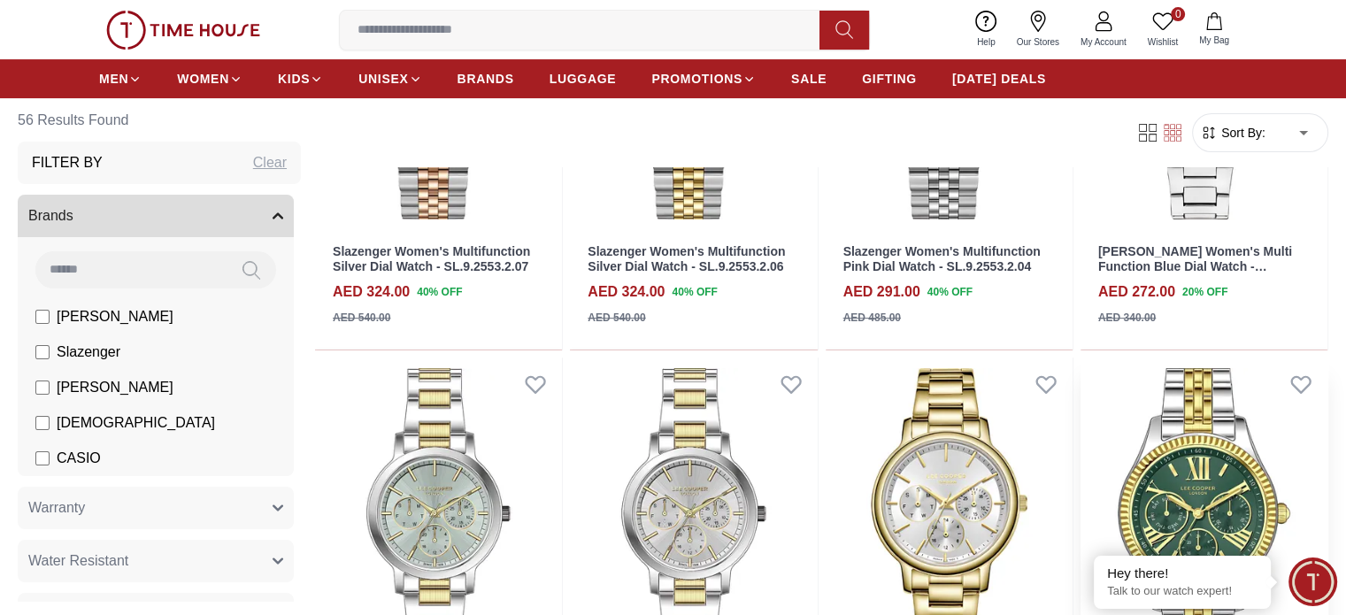
scroll to position [501, 0]
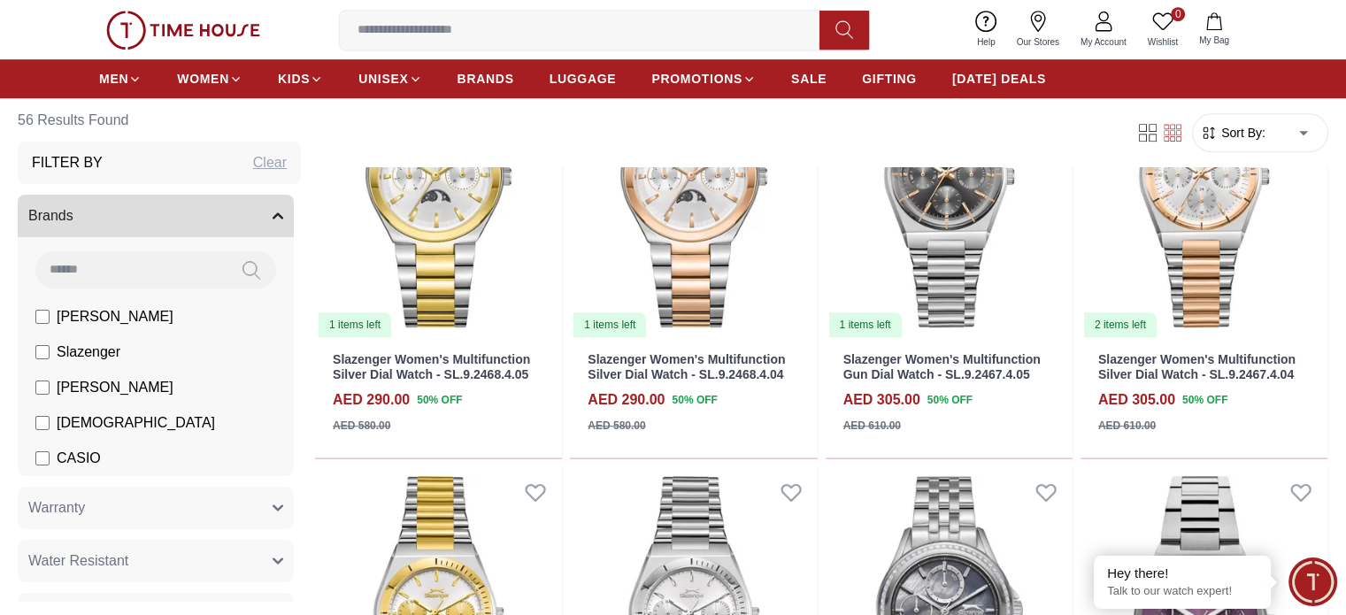
scroll to position [1179, 0]
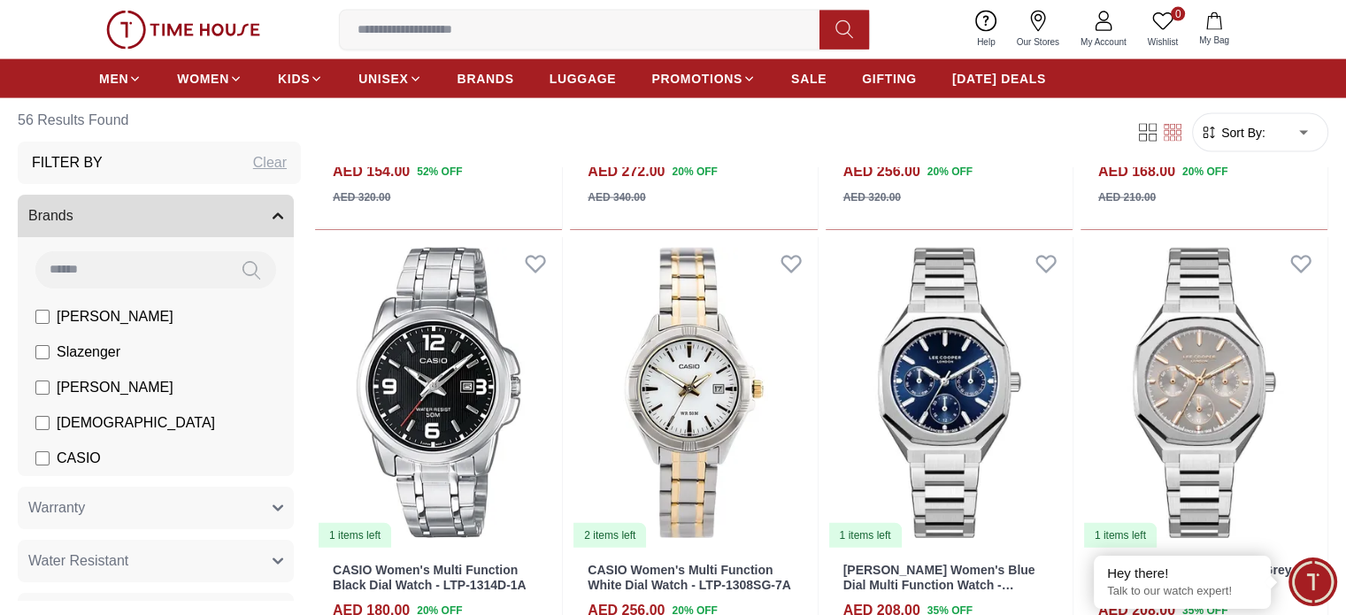
scroll to position [4040, 0]
